Goal: Information Seeking & Learning: Learn about a topic

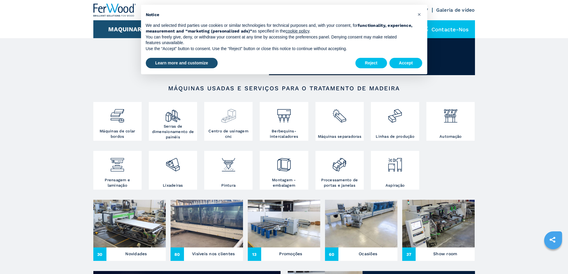
drag, startPoint x: 0, startPoint y: 0, endPoint x: 229, endPoint y: 122, distance: 259.5
click at [229, 122] on img at bounding box center [229, 113] width 16 height 20
drag, startPoint x: 407, startPoint y: 60, endPoint x: 396, endPoint y: 92, distance: 34.2
click at [407, 61] on button "Accept" at bounding box center [406, 63] width 33 height 11
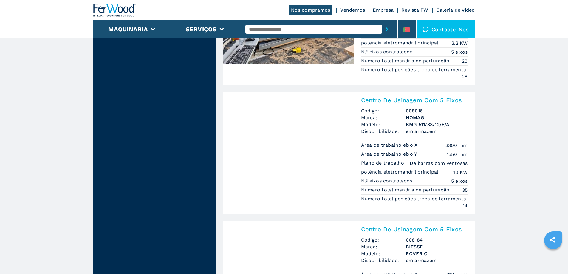
scroll to position [805, 0]
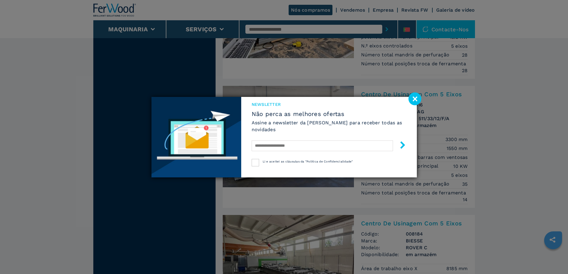
click at [416, 100] on image at bounding box center [415, 98] width 13 height 13
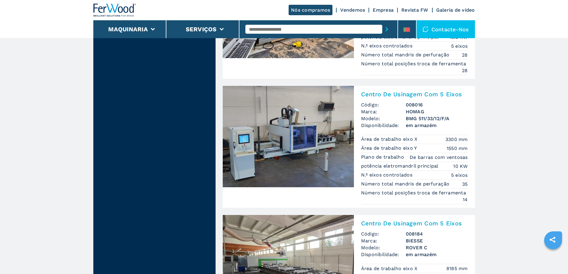
click at [250, 30] on input "text" at bounding box center [313, 29] width 137 height 9
type input "**********"
click at [386, 28] on icon "submit-button" at bounding box center [387, 29] width 3 height 4
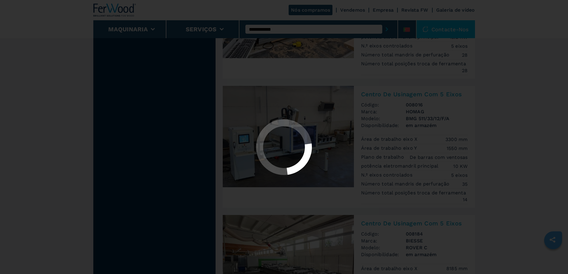
scroll to position [0, 0]
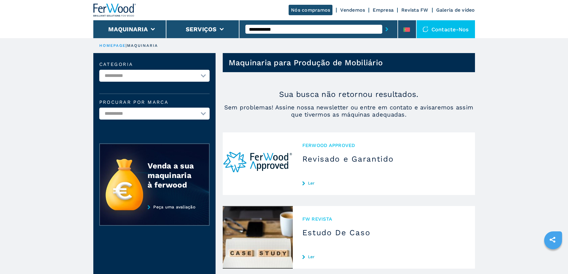
click at [275, 29] on input "**********" at bounding box center [313, 29] width 137 height 9
type input "*******"
click at [386, 29] on icon "submit-button" at bounding box center [387, 29] width 3 height 4
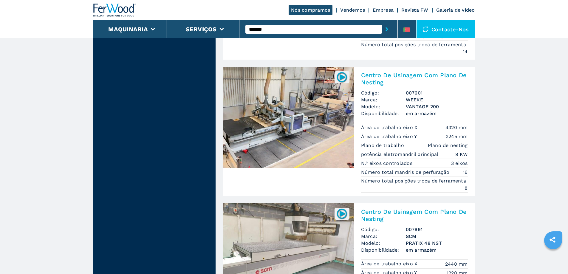
scroll to position [865, 0]
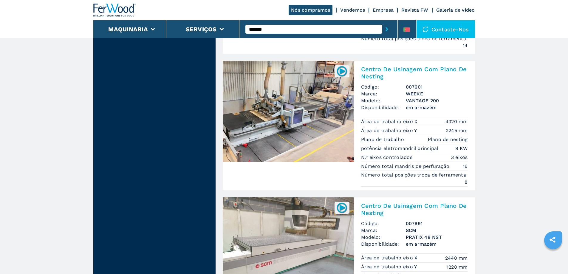
click at [318, 123] on img at bounding box center [288, 111] width 131 height 101
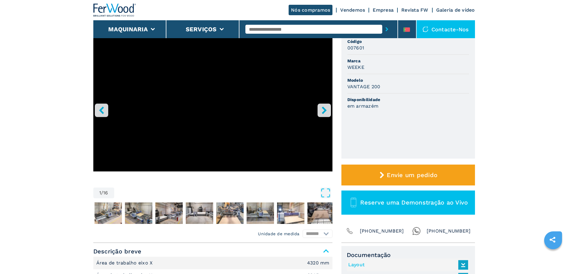
scroll to position [30, 0]
